Goal: Transaction & Acquisition: Purchase product/service

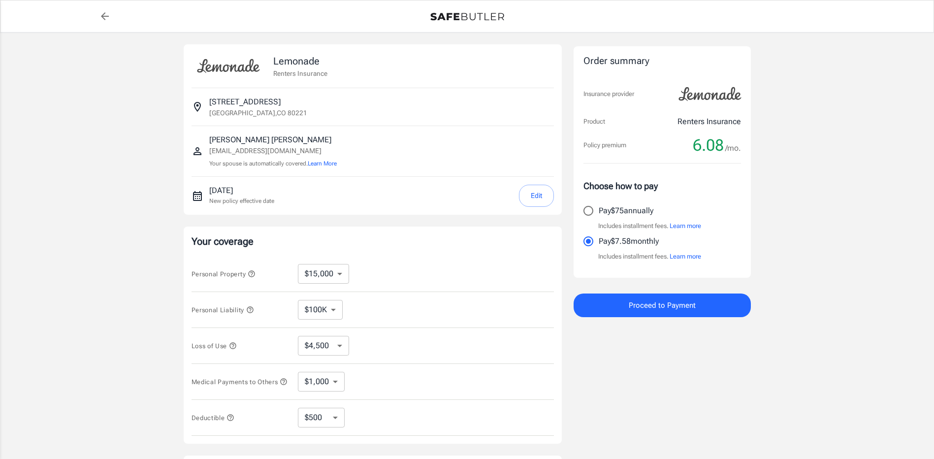
select select "15000"
select select "500"
click at [590, 209] on input "Pay $75 annually" at bounding box center [588, 210] width 21 height 21
radio input "true"
click at [661, 310] on span "Proceed to Payment" at bounding box center [662, 305] width 67 height 13
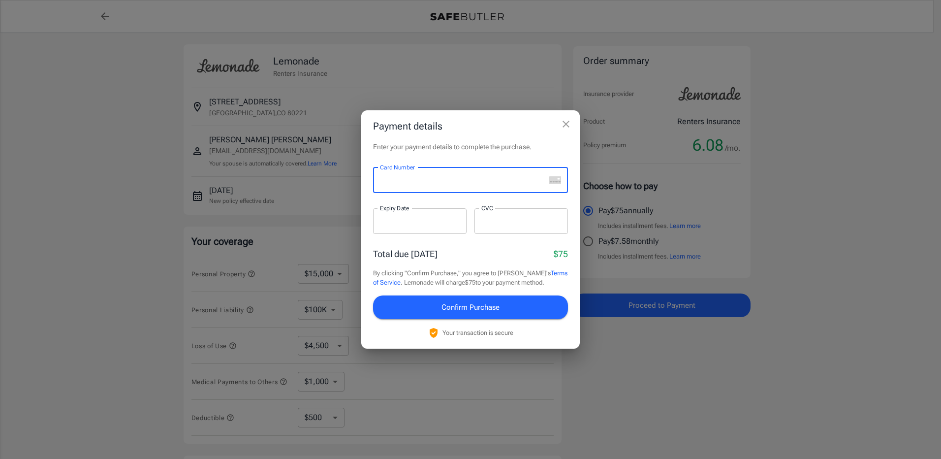
click at [412, 187] on div at bounding box center [459, 180] width 172 height 26
click at [421, 209] on div at bounding box center [420, 221] width 94 height 26
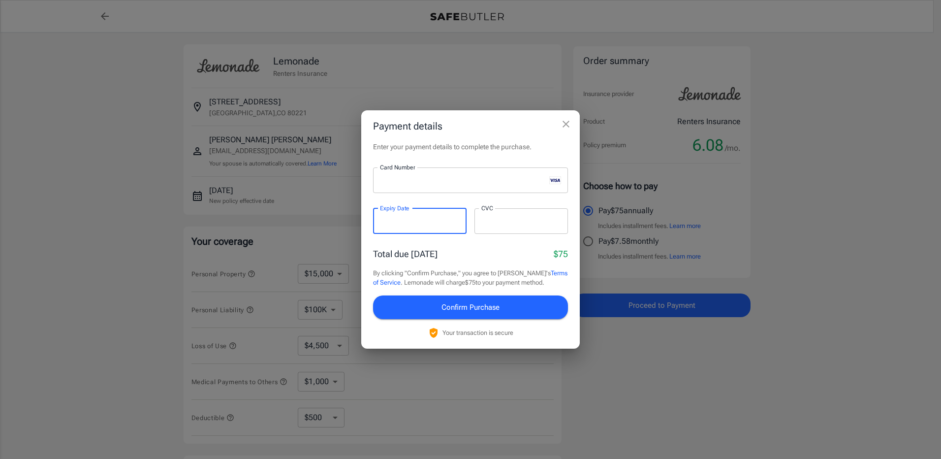
click at [415, 226] on div at bounding box center [420, 221] width 94 height 26
click at [483, 304] on span "Confirm Purchase" at bounding box center [471, 307] width 58 height 13
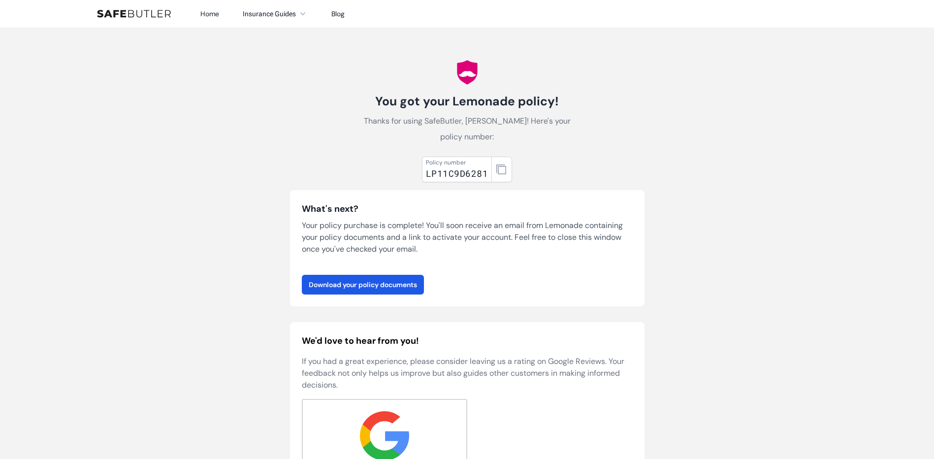
click at [611, 126] on div "You got your Lemonade policy! Thanks for using SafeButler, [PERSON_NAME]! Here'…" at bounding box center [467, 294] width 378 height 533
click at [394, 285] on link "Download your policy documents" at bounding box center [363, 285] width 122 height 20
click at [748, 129] on body "Home Insurance Guides Renters Insurance Blog" at bounding box center [467, 391] width 934 height 783
drag, startPoint x: 318, startPoint y: 45, endPoint x: 348, endPoint y: 4, distance: 51.1
click at [318, 45] on div "You got your Lemonade policy! Thanks for using SafeButler, [PERSON_NAME]! Here'…" at bounding box center [467, 294] width 378 height 533
